Goal: Transaction & Acquisition: Purchase product/service

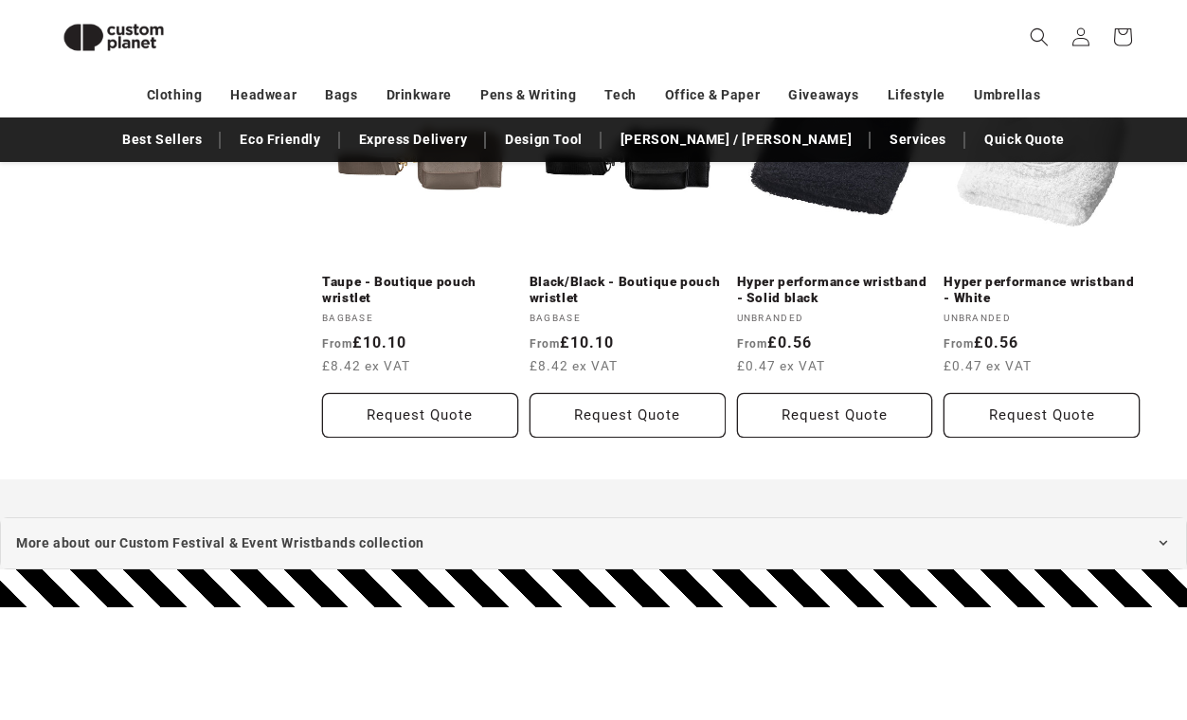
scroll to position [1162, 0]
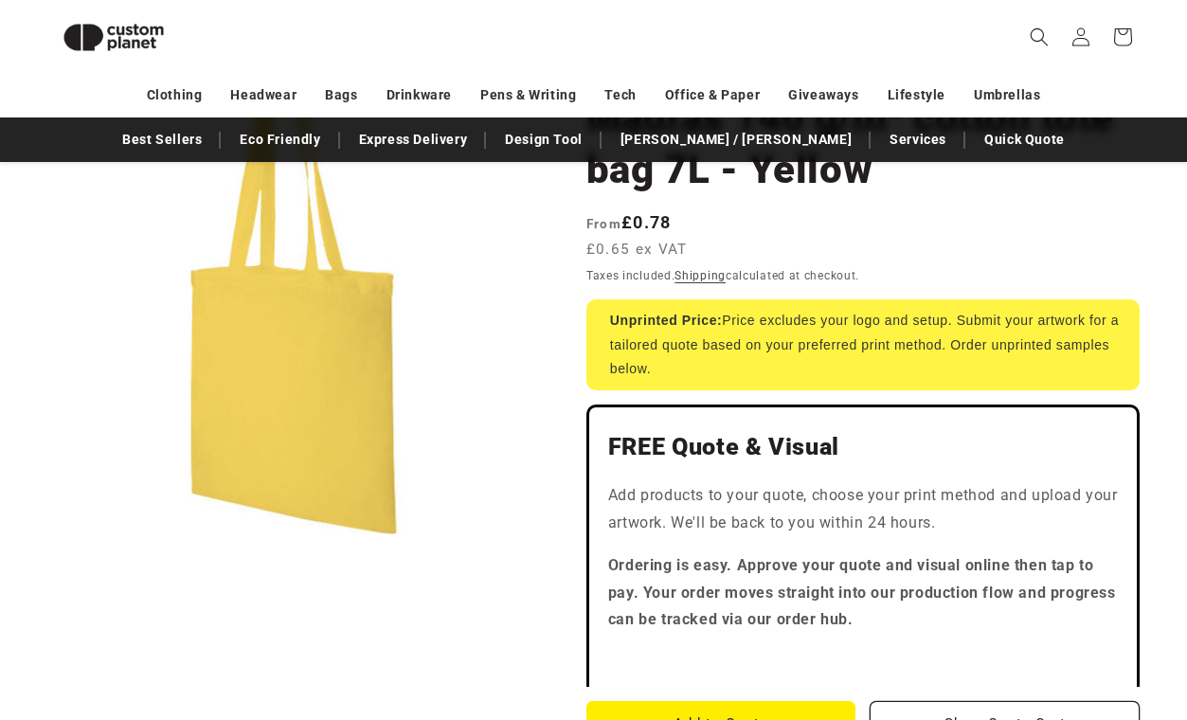
scroll to position [206, 0]
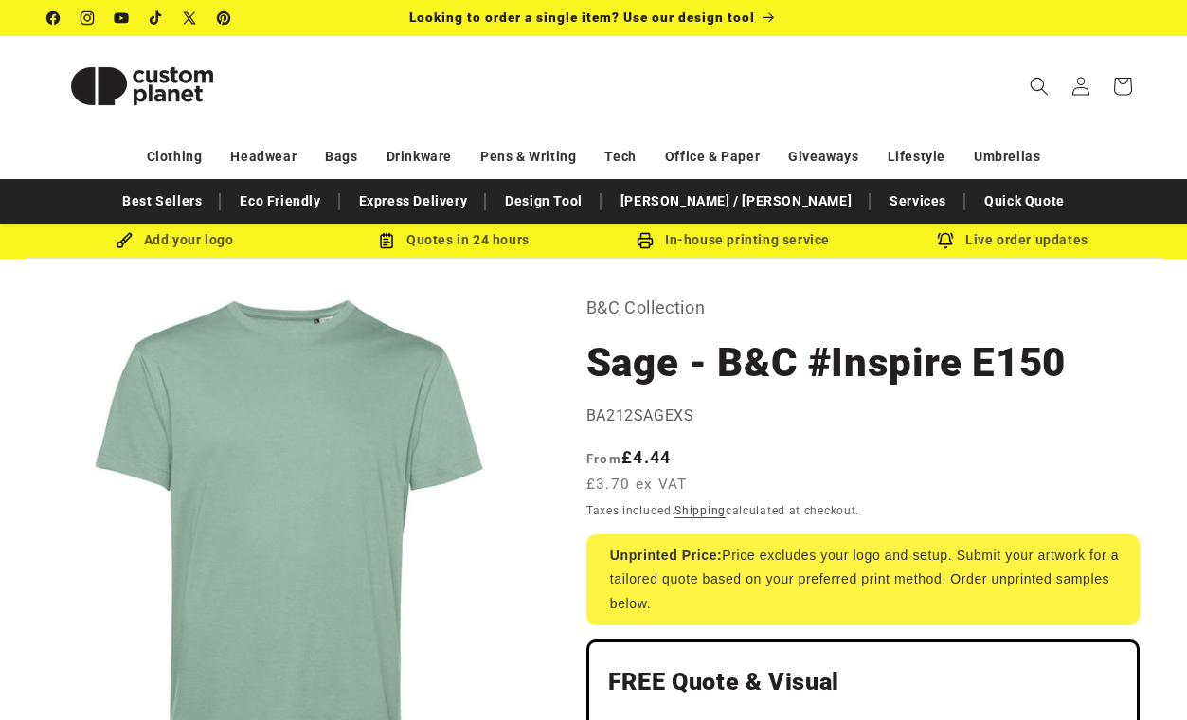
select select "**"
select select "*"
